Goal: Task Accomplishment & Management: Manage account settings

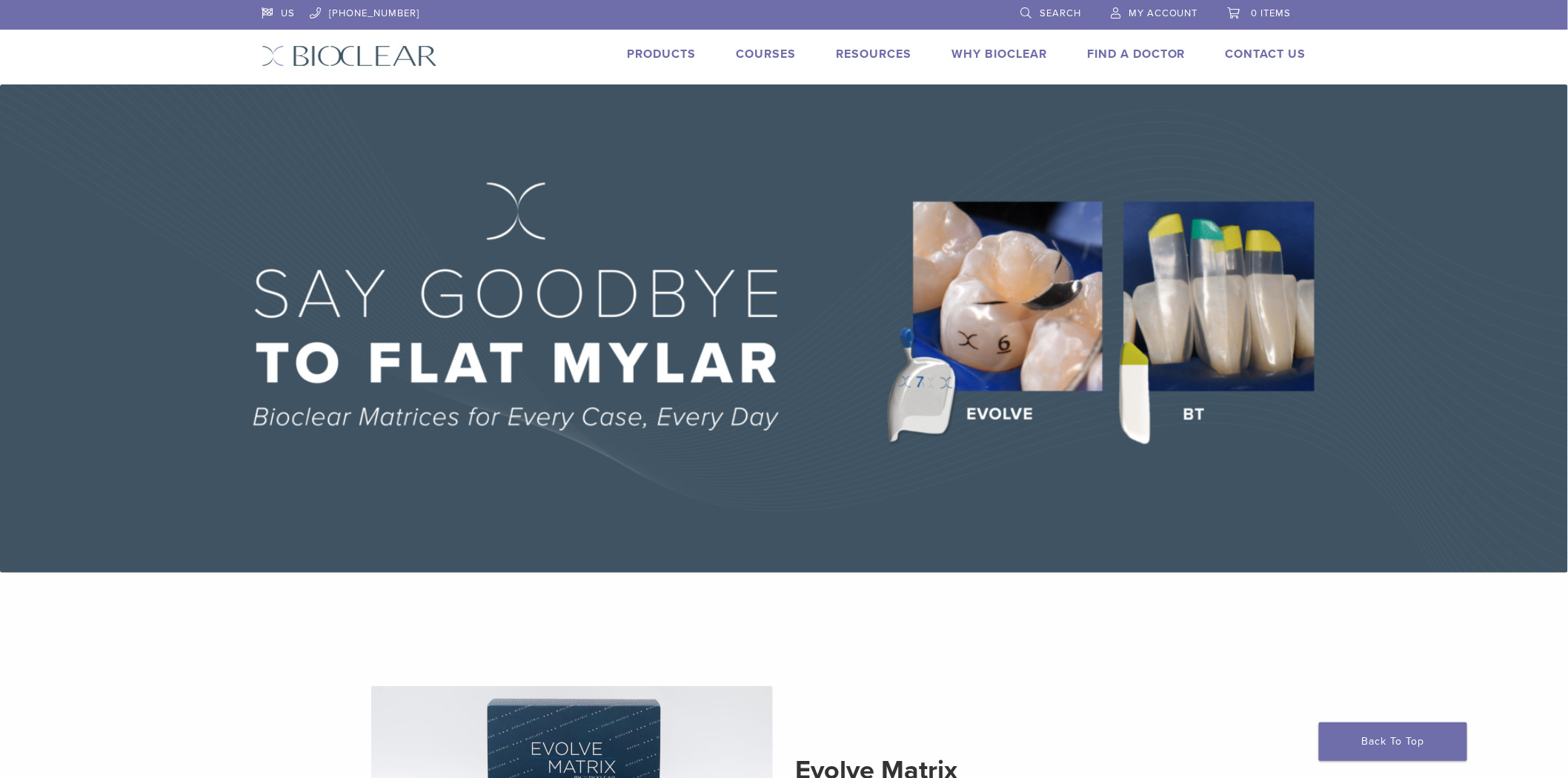
click at [1156, 20] on link "My Account" at bounding box center [1154, 11] width 87 height 23
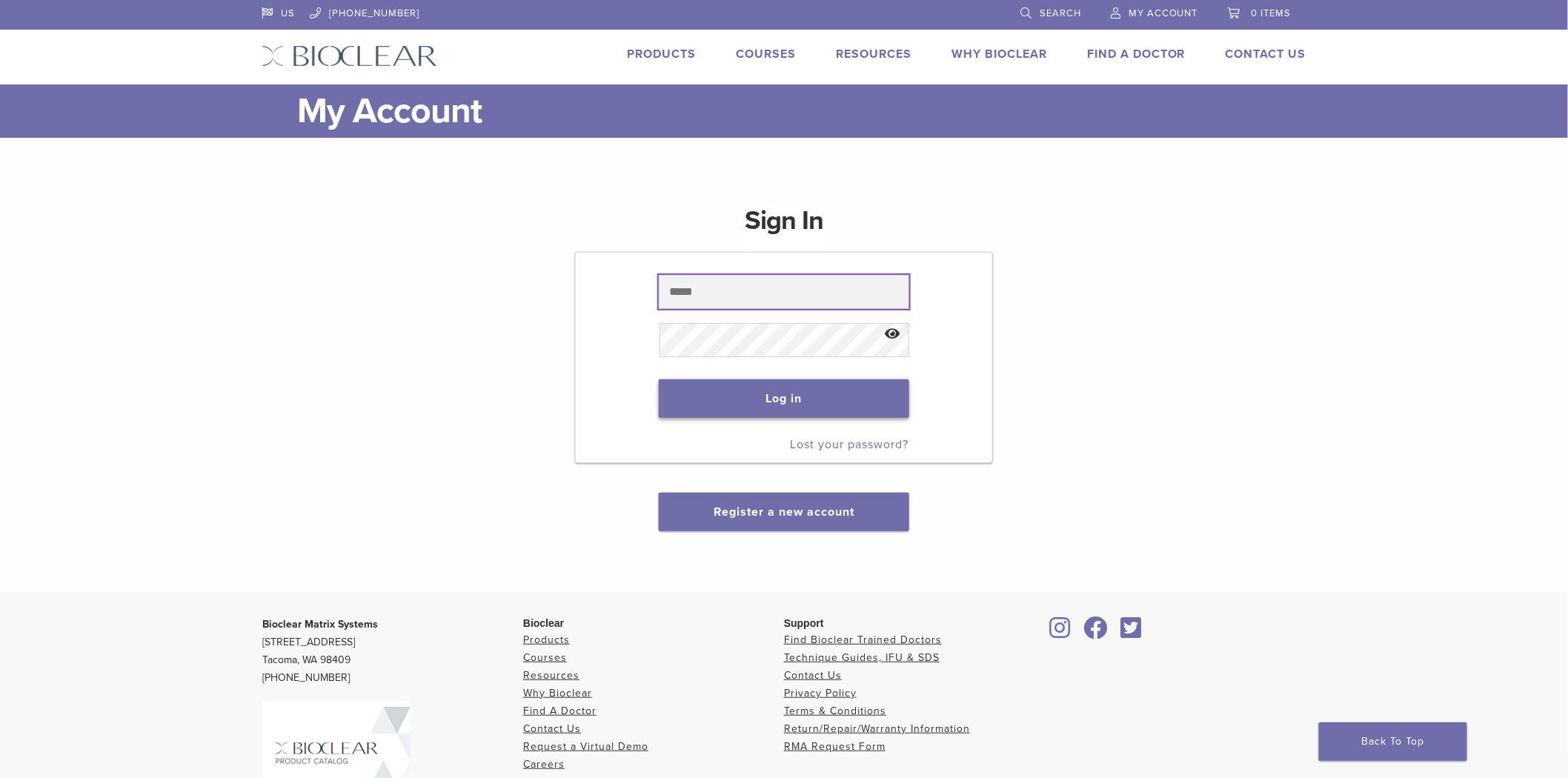
type input "**********"
click at [801, 401] on button "Log in" at bounding box center [783, 398] width 250 height 38
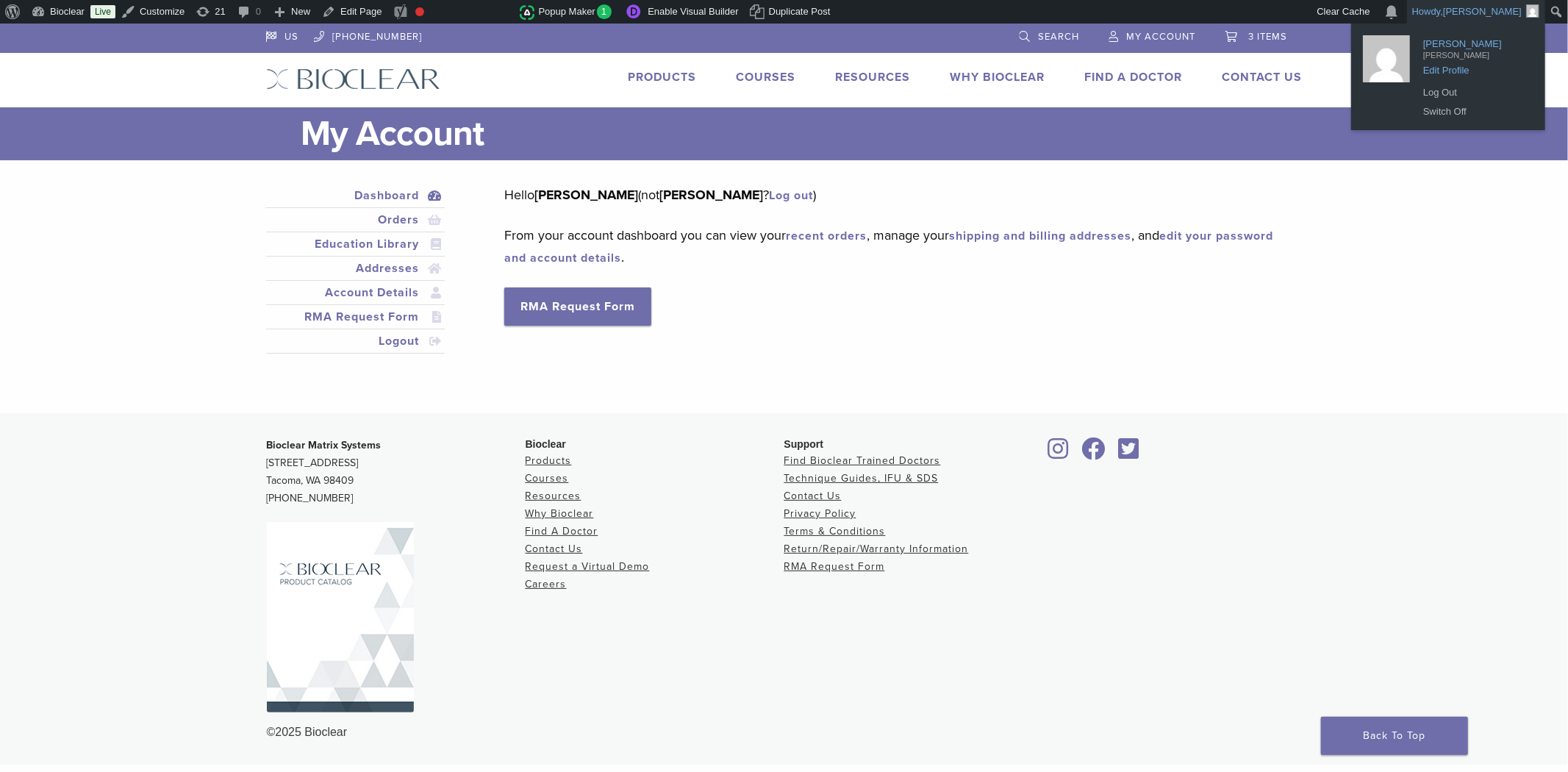
click at [1432, 64] on span "Edit Profile" at bounding box center [1475, 65] width 103 height 14
